Goal: Navigation & Orientation: Find specific page/section

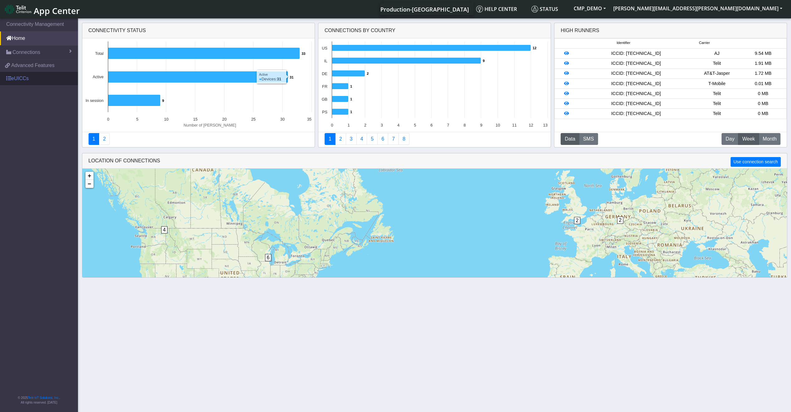
click at [29, 79] on link "eUICCs" at bounding box center [39, 79] width 78 height 14
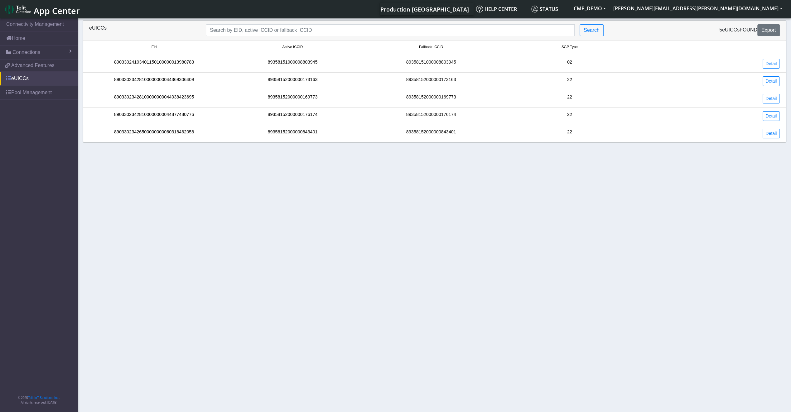
click at [28, 78] on link "eUICCs" at bounding box center [39, 79] width 78 height 14
click at [32, 65] on span "Advanced Features" at bounding box center [32, 65] width 43 height 7
click at [200, 84] on div "89033023428100000000044369306409" at bounding box center [154, 81] width 138 height 10
click at [187, 78] on div "89033023428100000000044369306409" at bounding box center [154, 81] width 138 height 10
click at [140, 100] on div "89033023428100000000044038423695" at bounding box center [154, 99] width 138 height 10
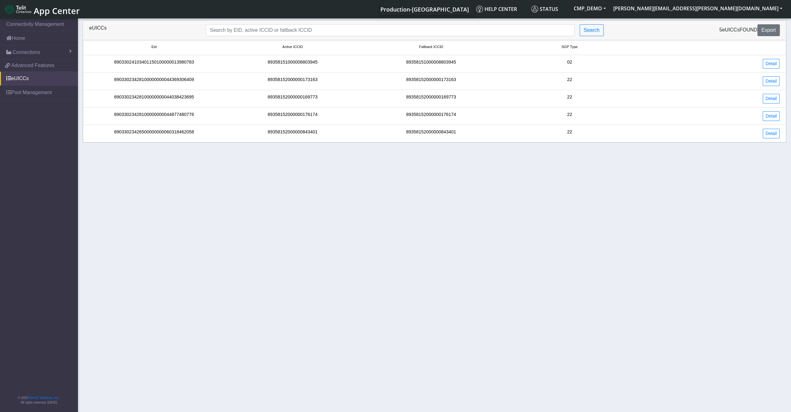
click at [186, 119] on li "89033023428100000000044877480776 89358152000000176174 89358152000000176174 22 D…" at bounding box center [434, 116] width 703 height 17
click at [31, 54] on span "Connections" at bounding box center [26, 52] width 28 height 7
click at [34, 66] on link "List" at bounding box center [39, 65] width 78 height 13
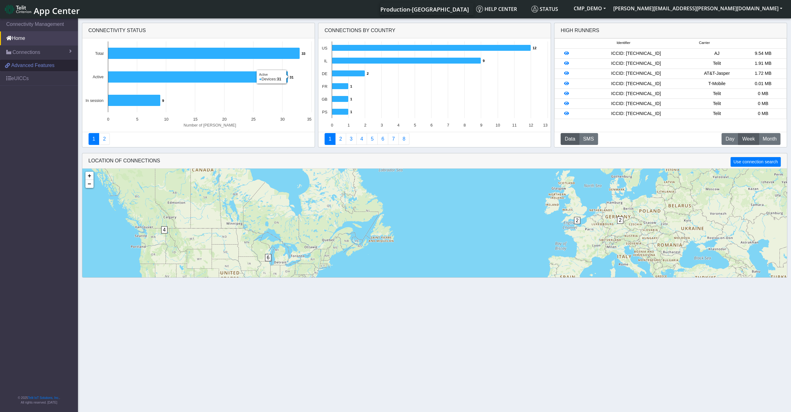
click at [44, 65] on span "Advanced Features" at bounding box center [32, 65] width 43 height 7
